Goal: Navigation & Orientation: Find specific page/section

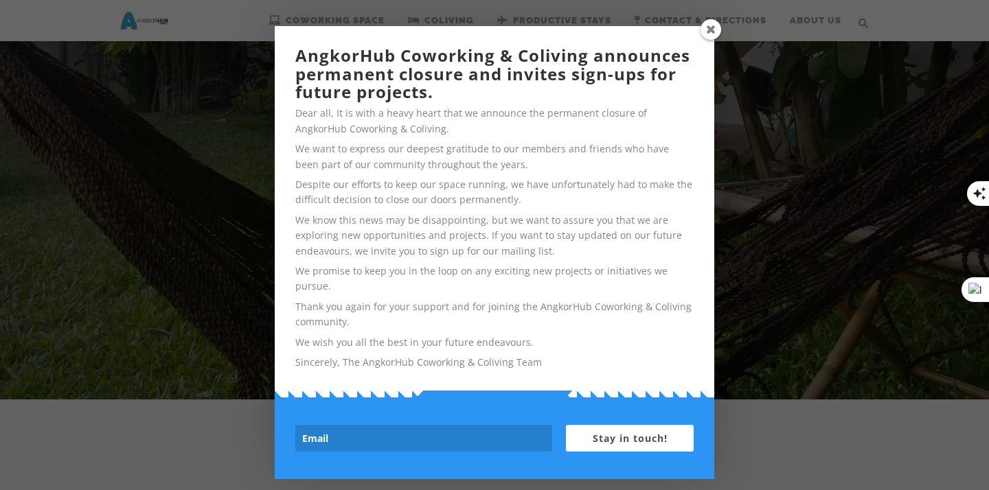
scroll to position [160, 0]
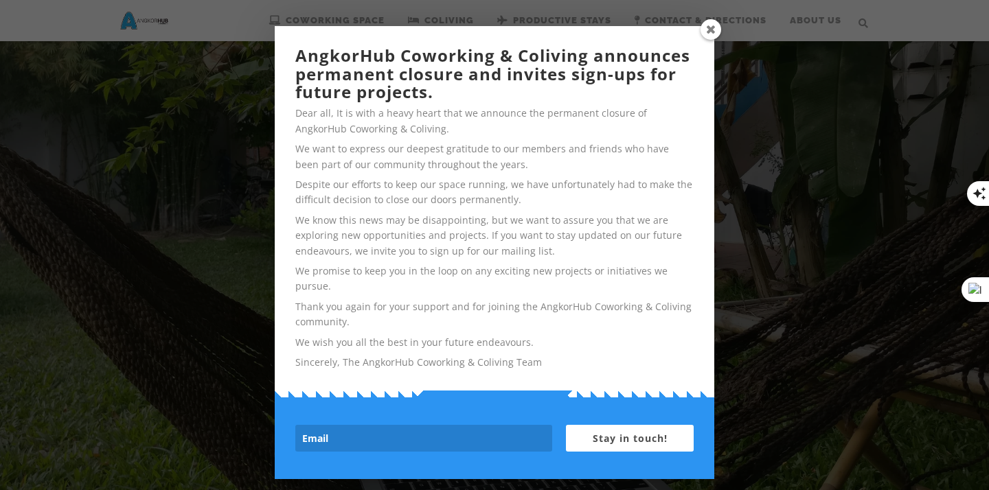
click at [704, 30] on span at bounding box center [711, 29] width 21 height 21
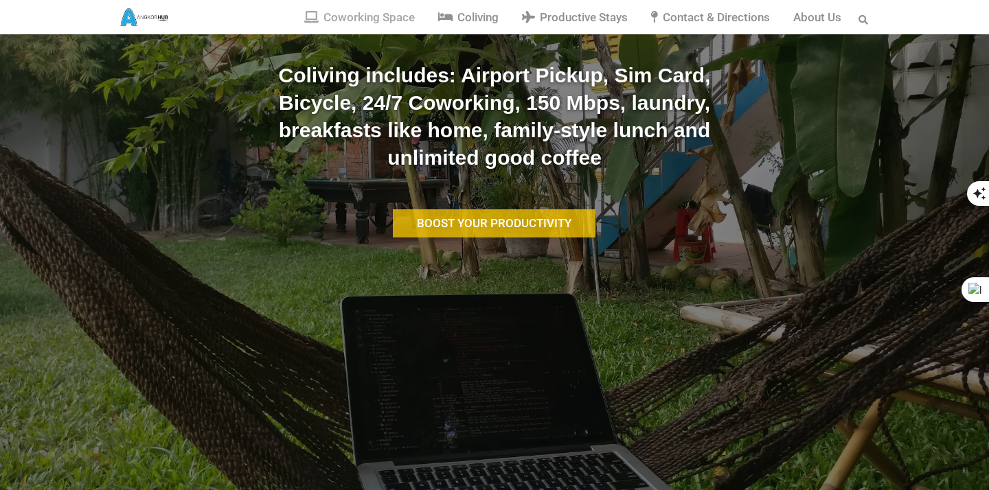
click at [359, 21] on span "Coworking Space" at bounding box center [368, 17] width 91 height 14
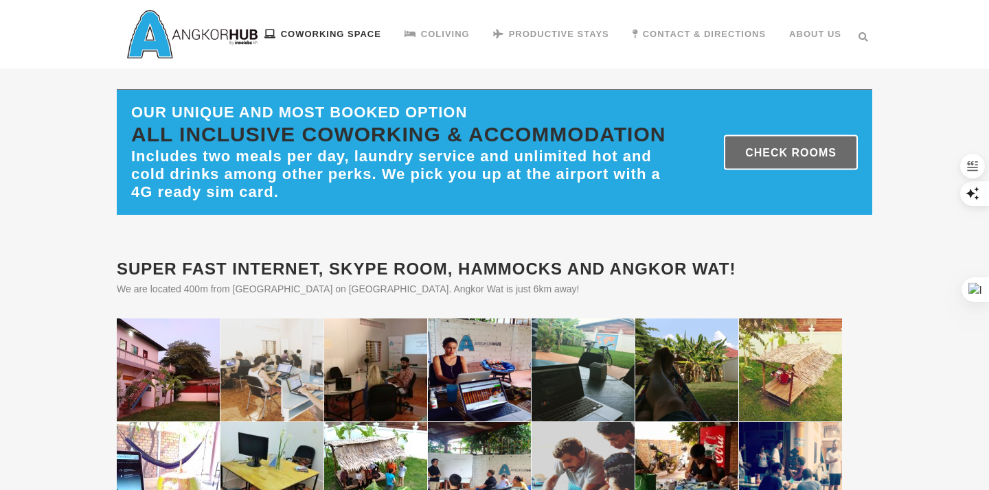
scroll to position [286, 0]
